Goal: Task Accomplishment & Management: Use online tool/utility

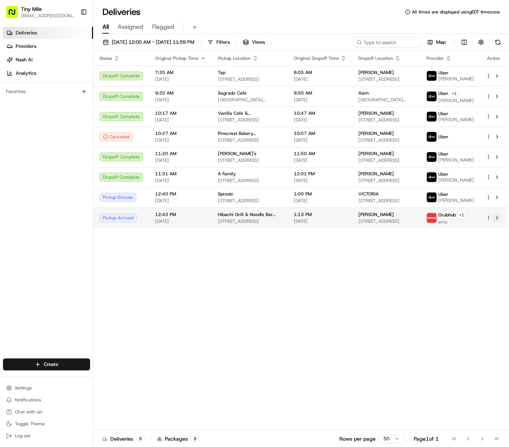
click at [497, 222] on button at bounding box center [497, 217] width 9 height 9
click at [314, 296] on div "Status Original Pickup Time Pickup Location Original Dropoff Time Dropoff Locat…" at bounding box center [300, 241] width 414 height 380
click at [286, 324] on div "Status Original Pickup Time Pickup Location Original Dropoff Time Dropoff Locat…" at bounding box center [300, 241] width 414 height 380
click at [357, 312] on div "Status Original Pickup Time Pickup Location Original Dropoff Time Dropoff Locat…" at bounding box center [300, 241] width 414 height 380
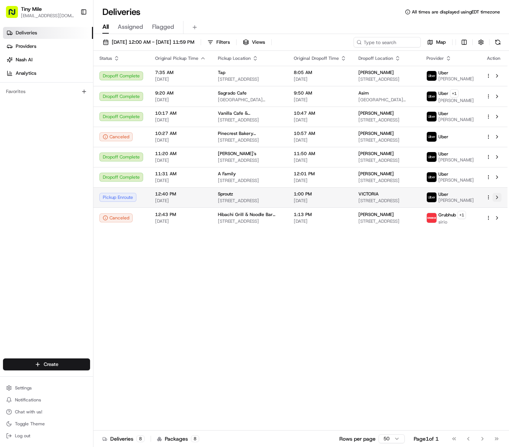
click at [496, 200] on button at bounding box center [497, 197] width 9 height 9
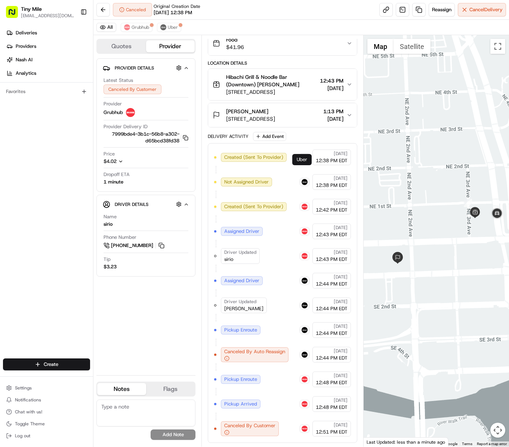
scroll to position [81, 0]
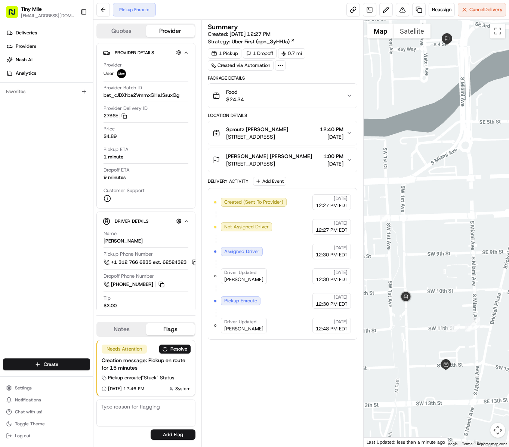
drag, startPoint x: 437, startPoint y: 250, endPoint x: 442, endPoint y: 235, distance: 16.5
click at [442, 235] on div at bounding box center [436, 233] width 145 height 427
